Goal: Task Accomplishment & Management: Manage account settings

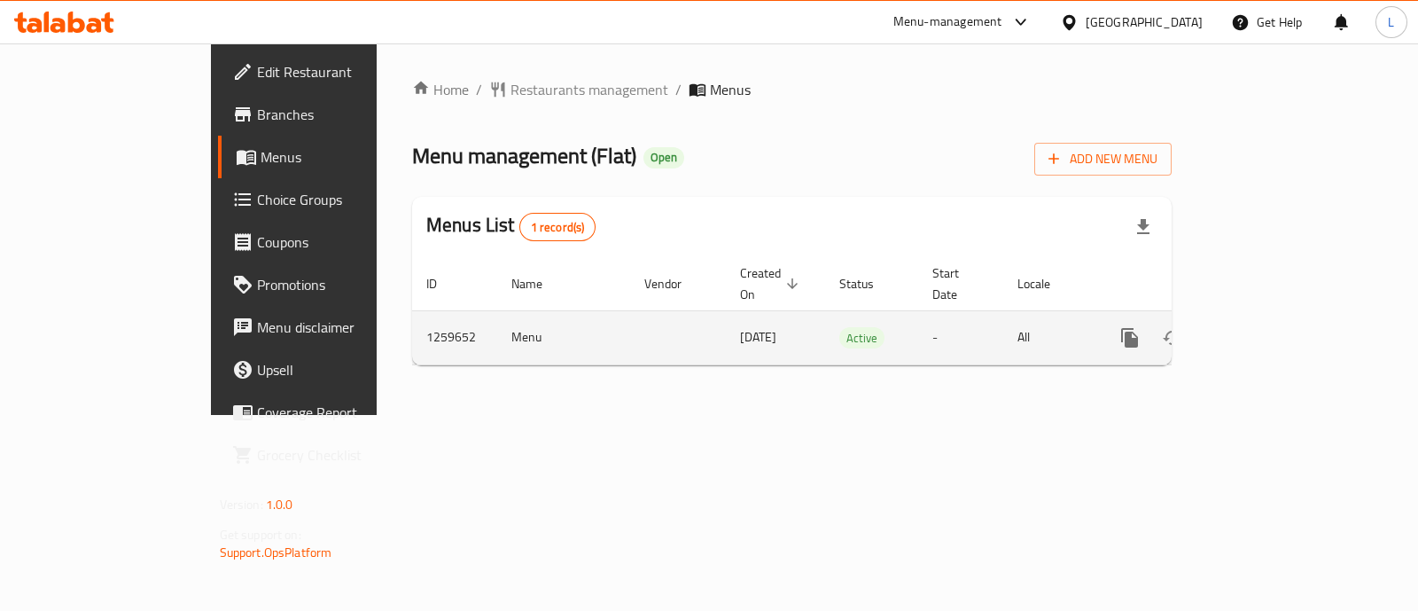
click at [1269, 327] on icon "enhanced table" at bounding box center [1257, 337] width 21 height 21
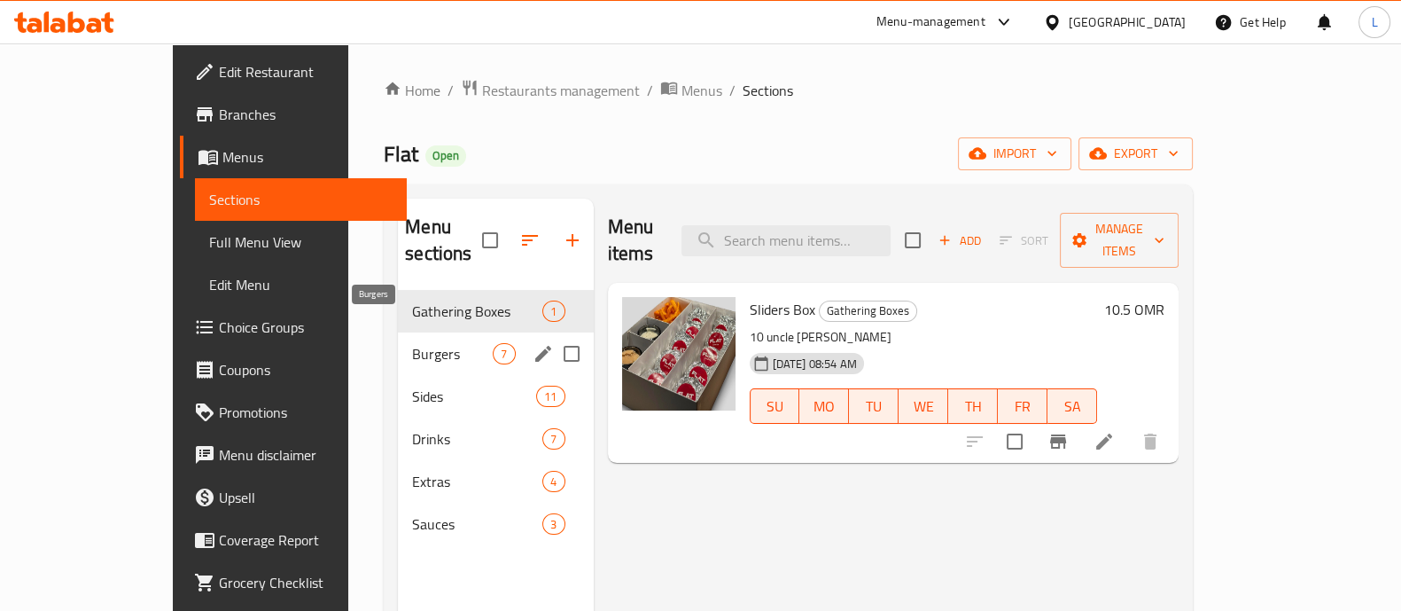
click at [412, 343] on span "Burgers" at bounding box center [452, 353] width 81 height 21
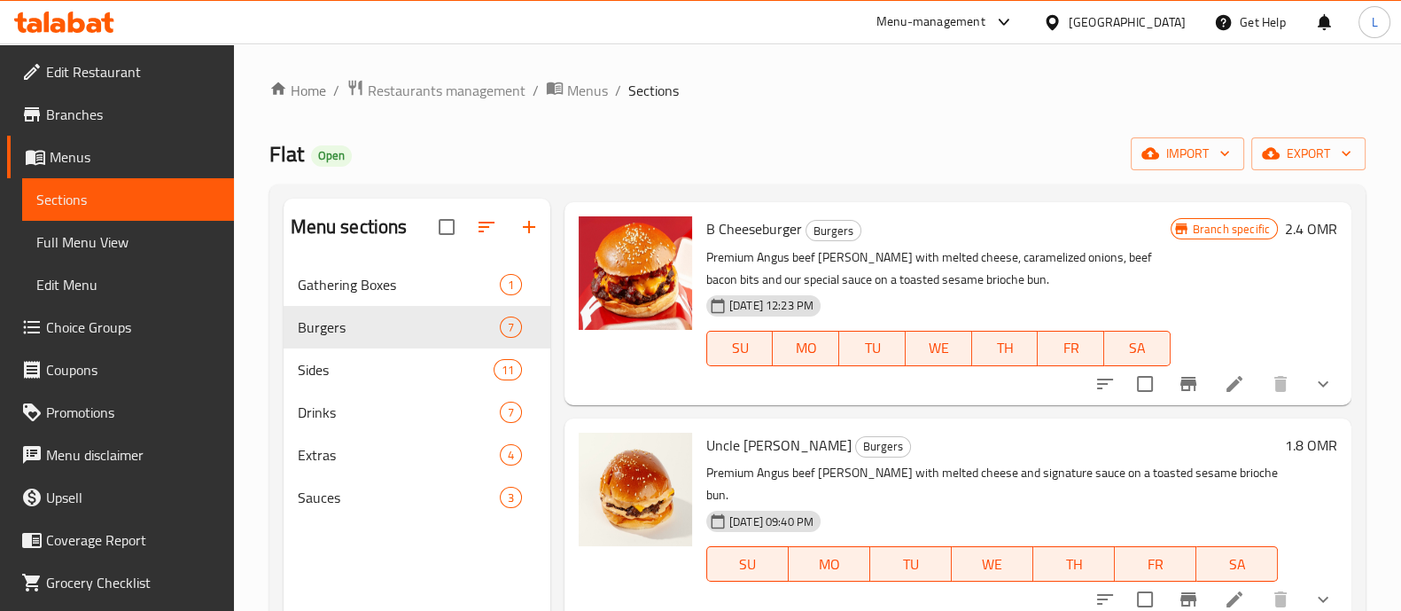
scroll to position [160, 0]
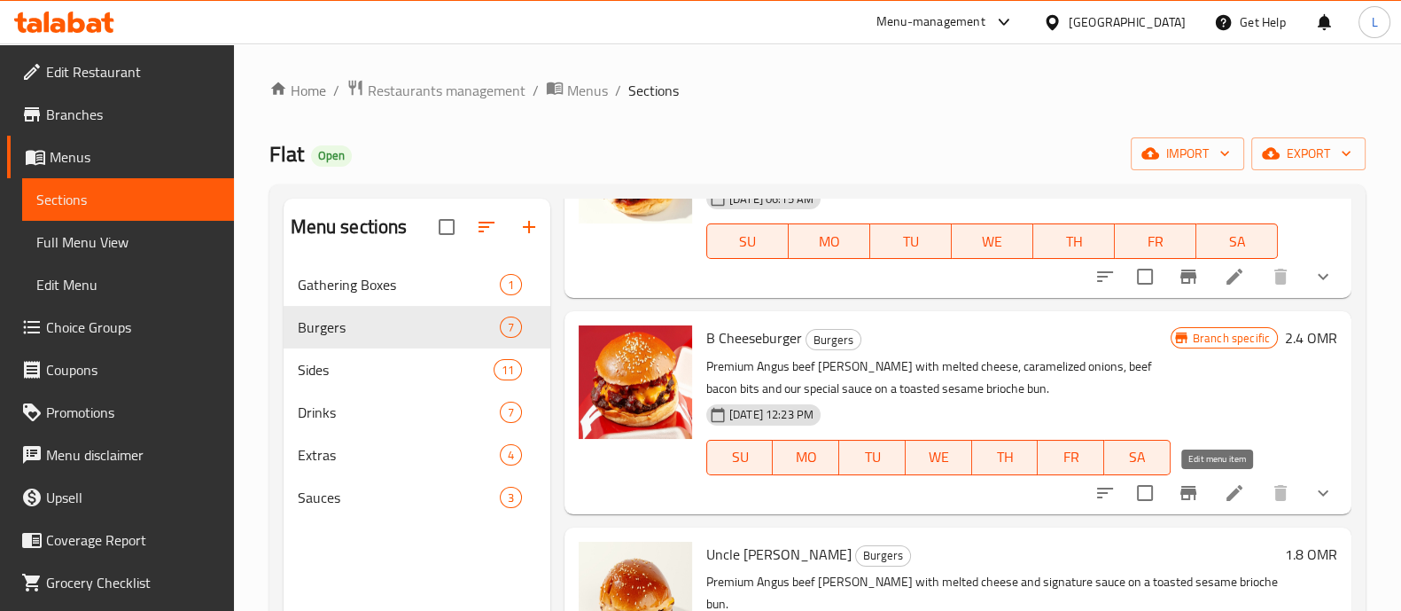
click at [1227, 489] on icon at bounding box center [1235, 493] width 16 height 16
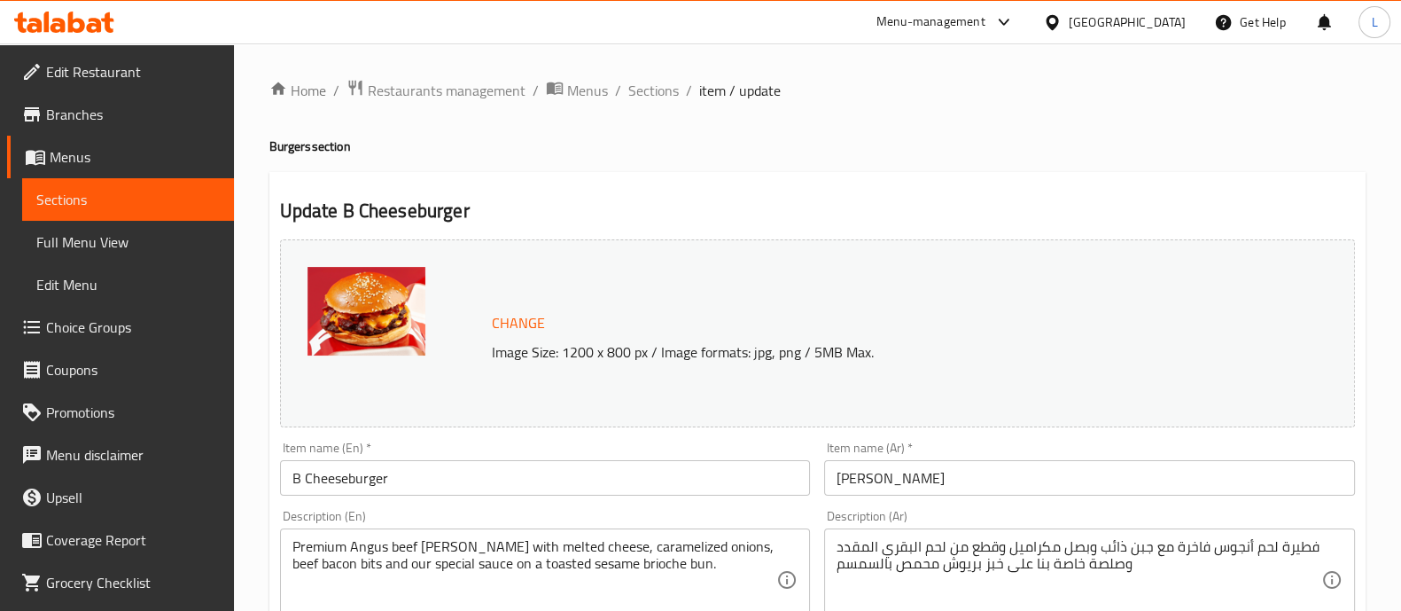
scroll to position [142, 0]
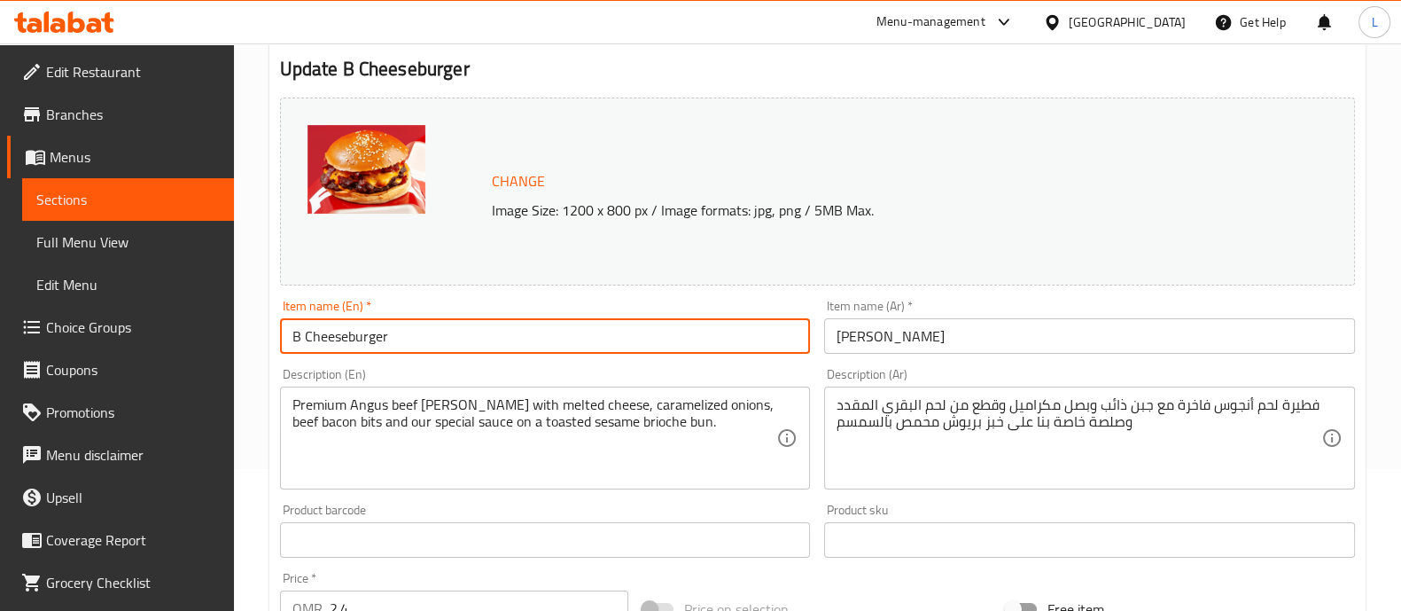
click at [380, 340] on input "B Cheeseburger" at bounding box center [545, 335] width 531 height 35
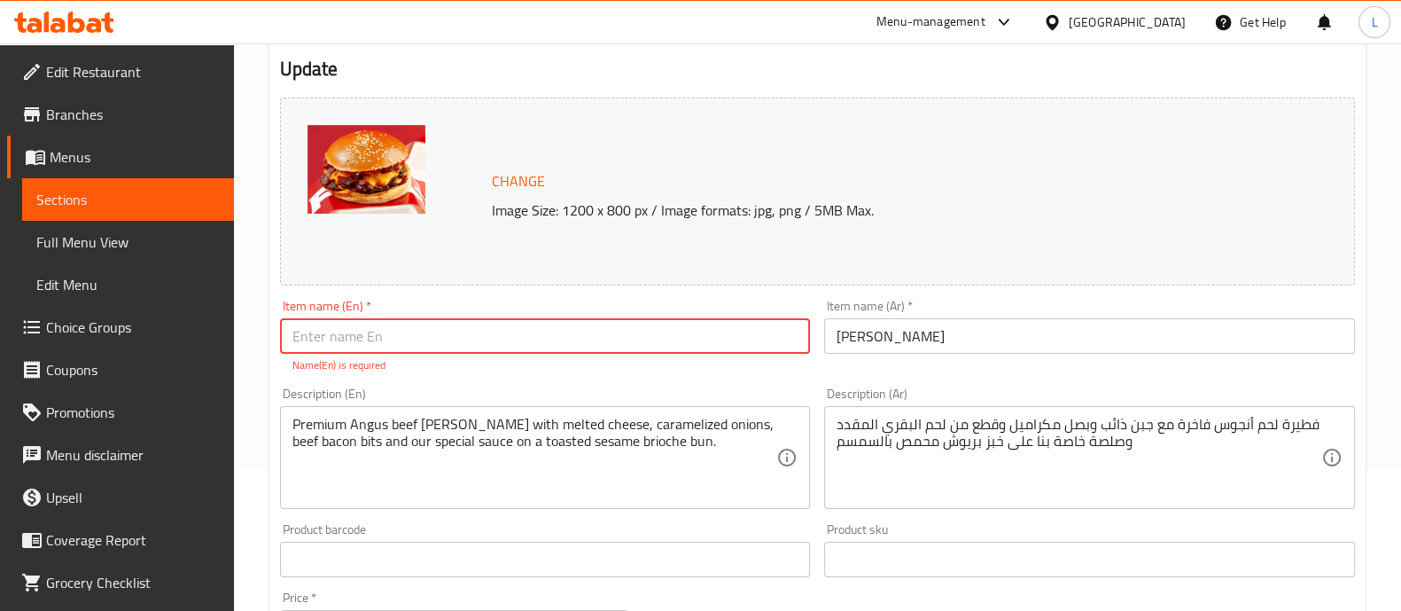
click at [488, 340] on input "text" at bounding box center [545, 335] width 531 height 35
paste input "Bacon Cheeseburger"
type input "Bacon Cheeseburger"
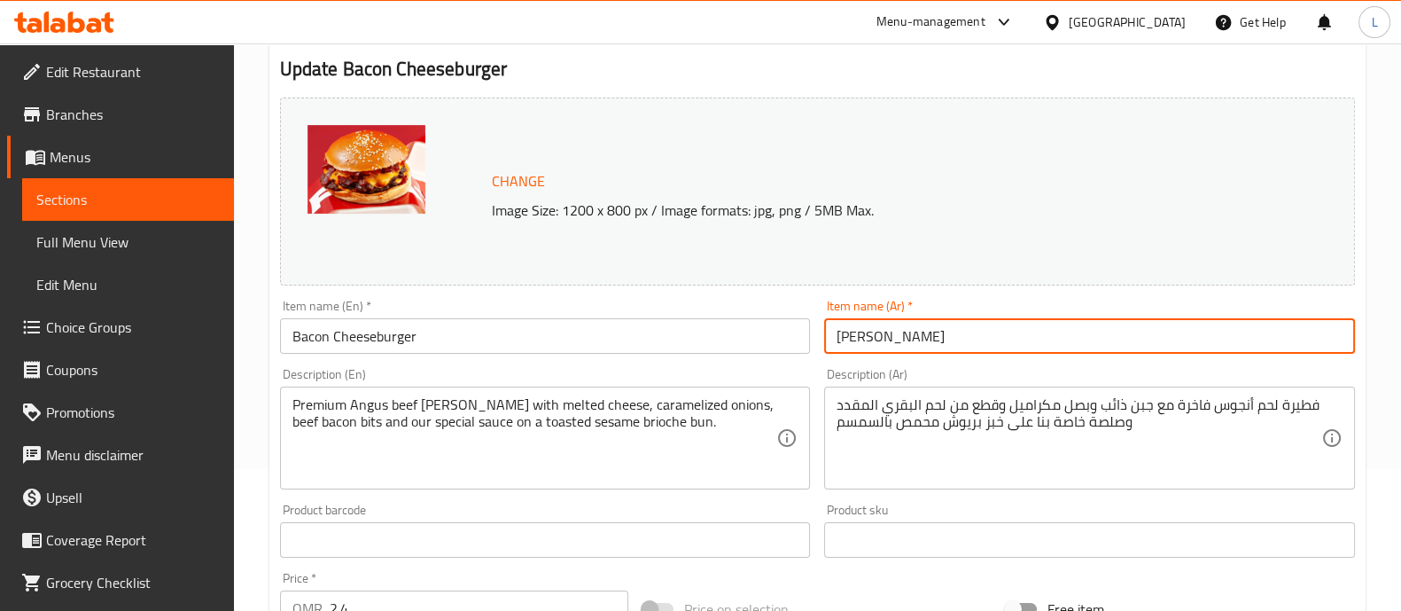
drag, startPoint x: 913, startPoint y: 334, endPoint x: 889, endPoint y: 336, distance: 24.0
click at [889, 336] on input "[PERSON_NAME]" at bounding box center [1089, 335] width 531 height 35
paste input "كن"
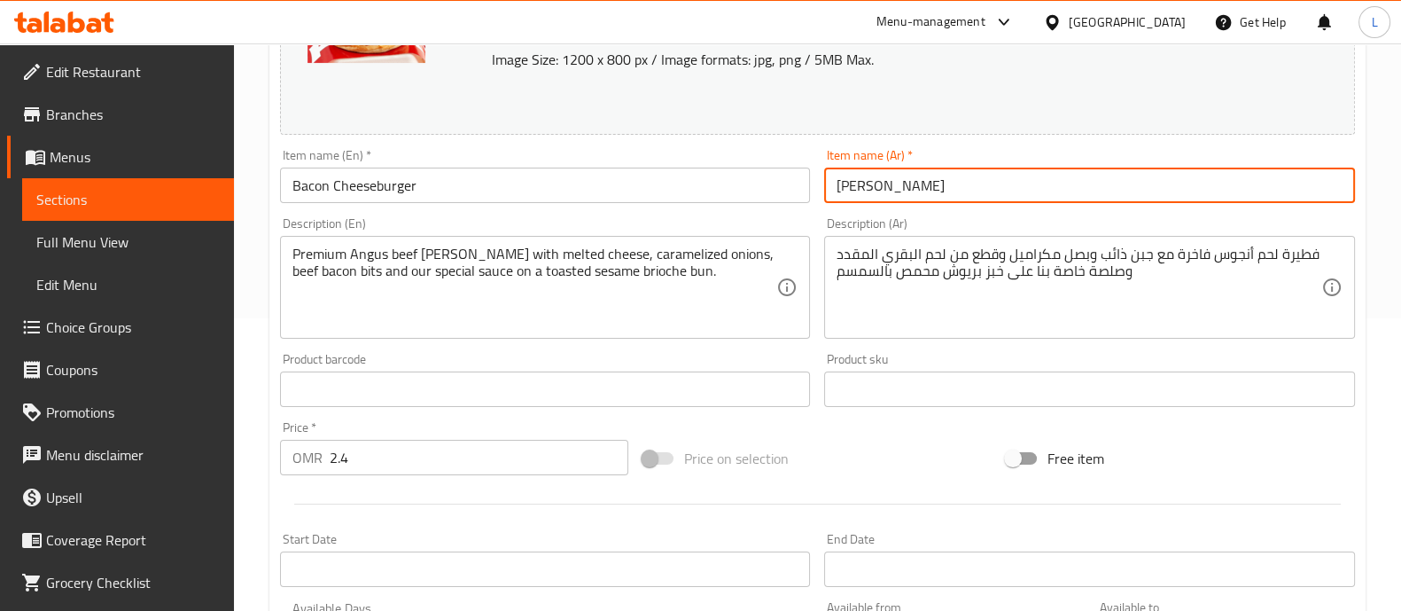
scroll to position [840, 0]
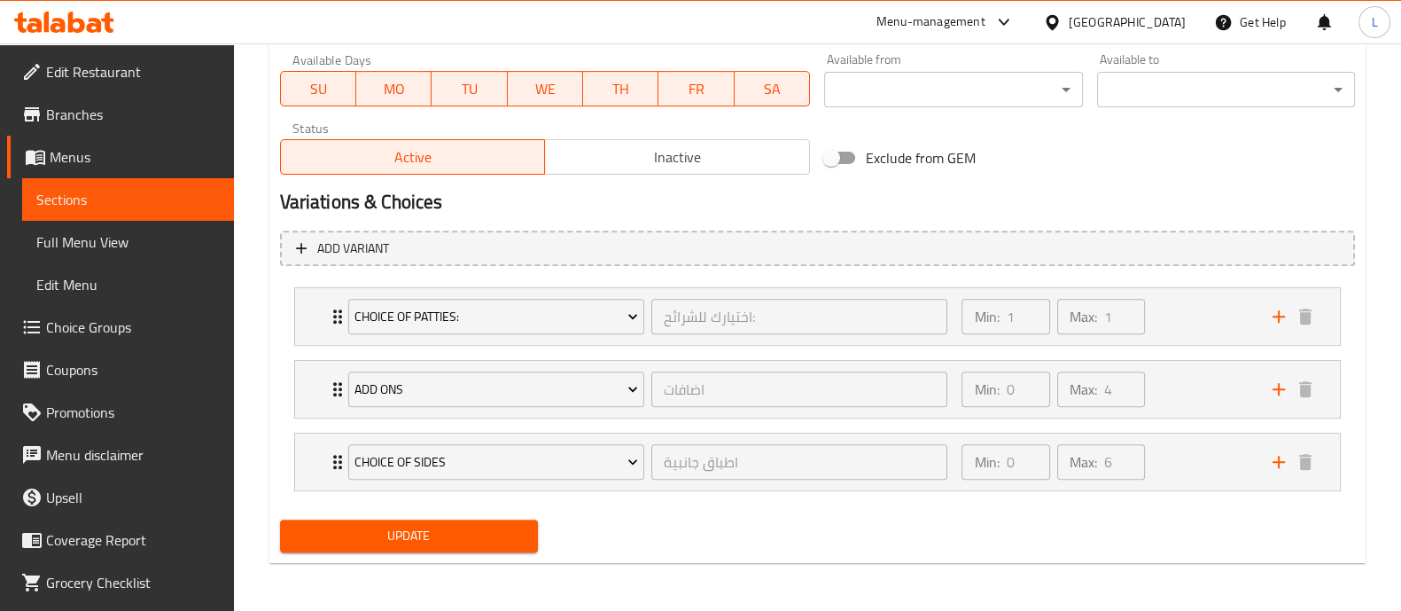
type input "[PERSON_NAME]"
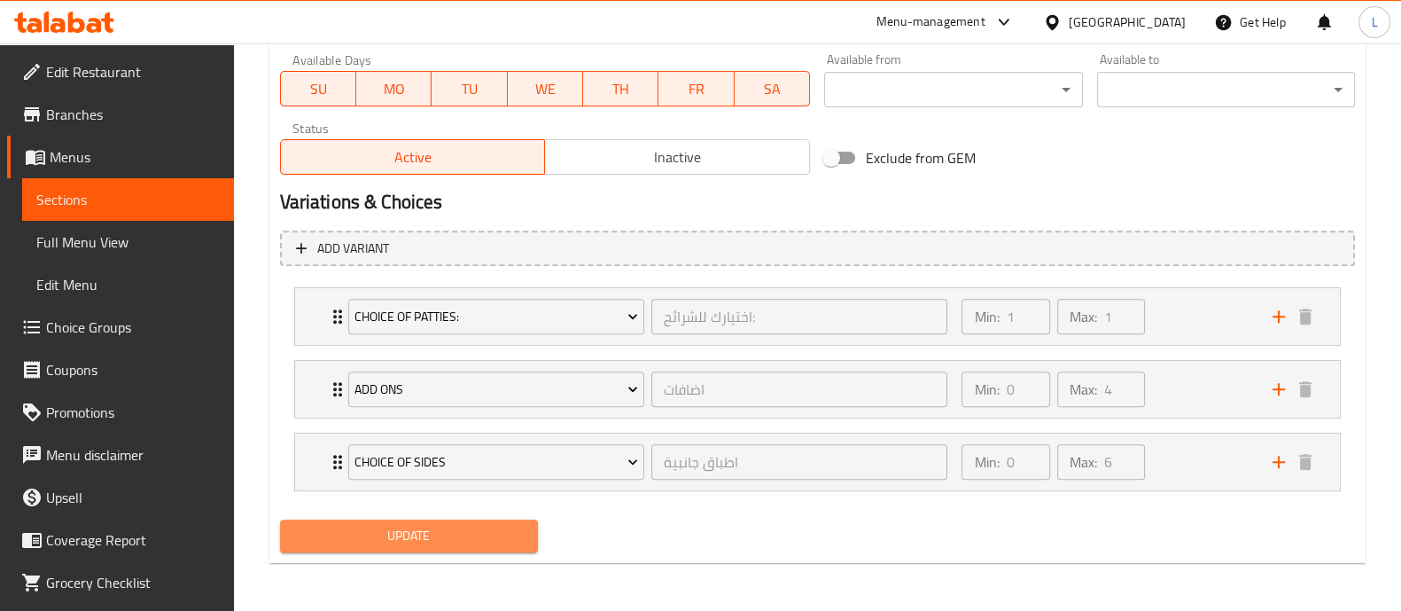
click at [371, 541] on span "Update" at bounding box center [409, 536] width 230 height 22
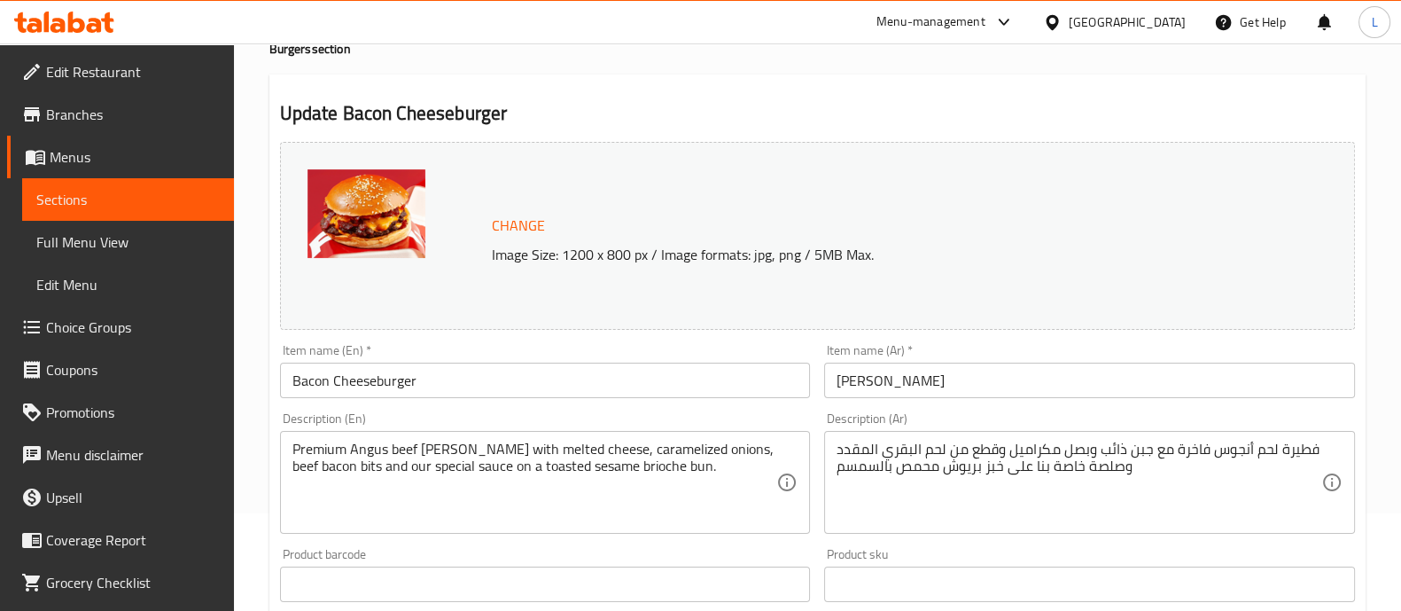
scroll to position [0, 0]
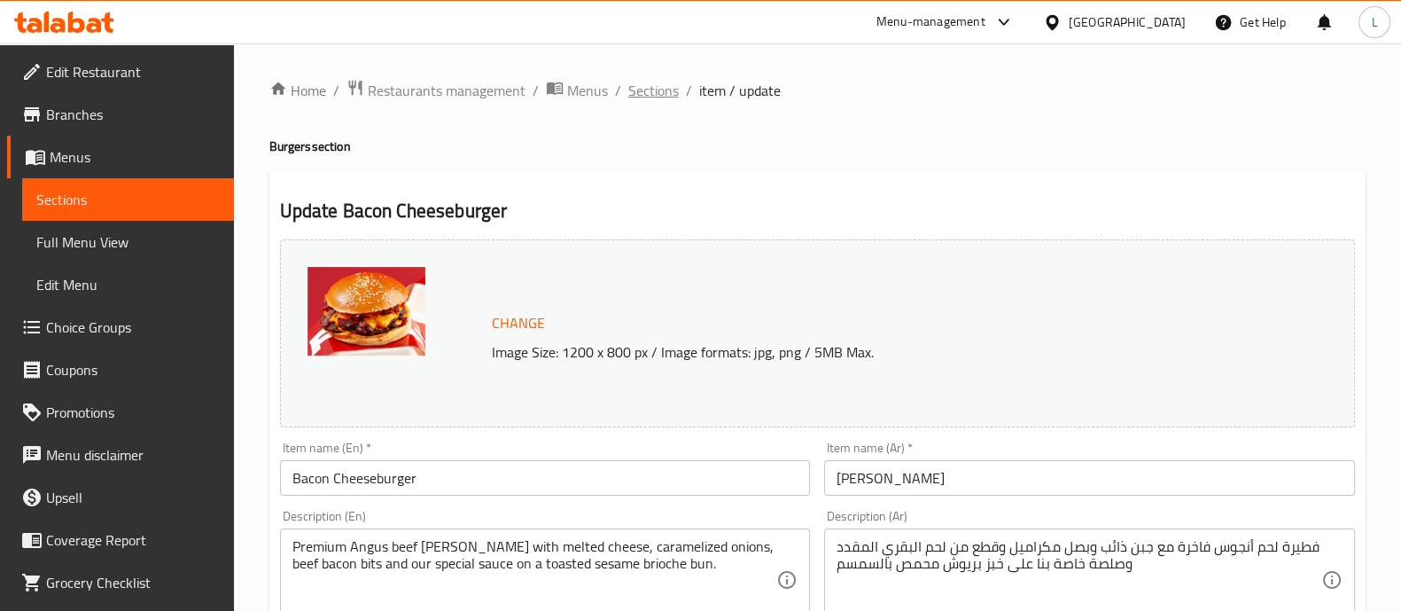
click at [646, 86] on span "Sections" at bounding box center [654, 90] width 51 height 21
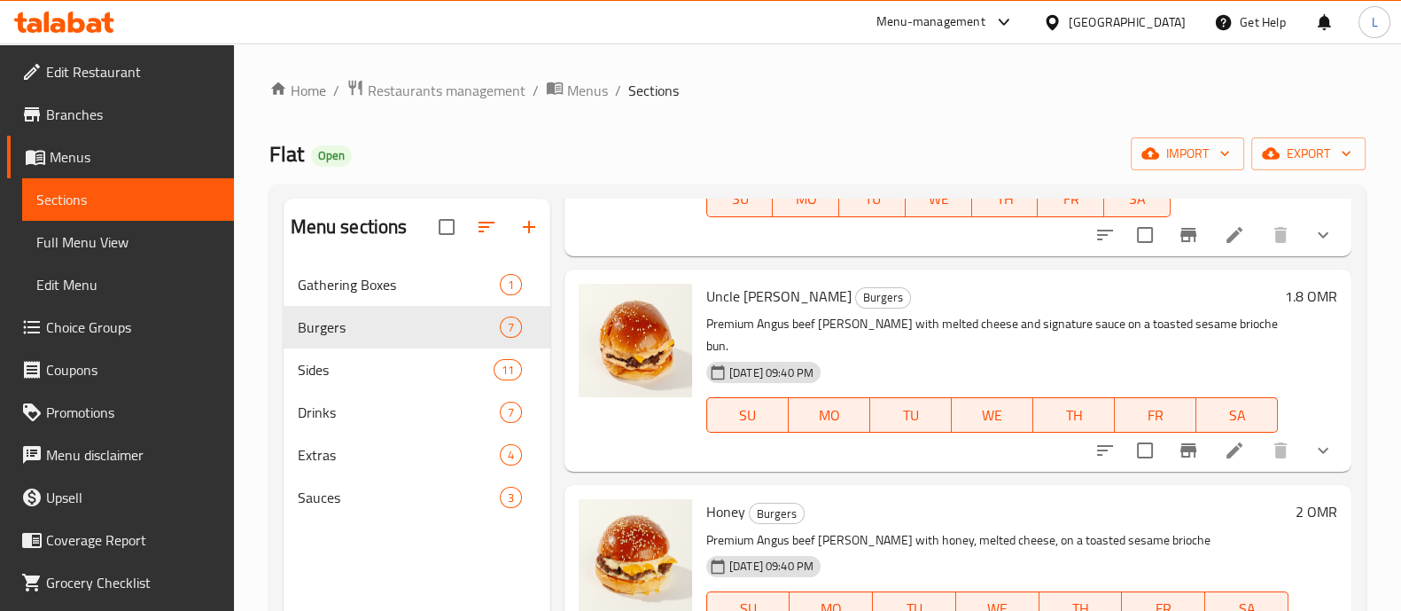
scroll to position [123, 0]
